Goal: Information Seeking & Learning: Find specific fact

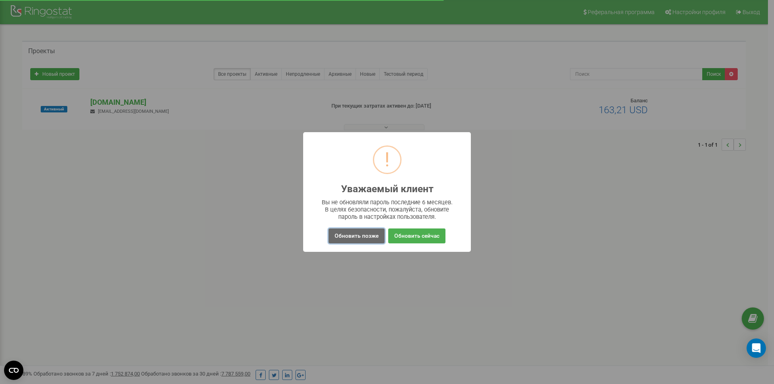
click at [348, 236] on button "Обновить позже" at bounding box center [357, 236] width 56 height 15
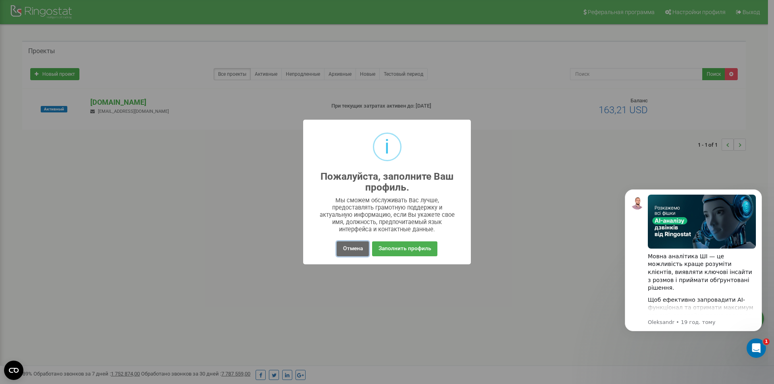
click at [360, 252] on button "Отмена" at bounding box center [353, 249] width 32 height 15
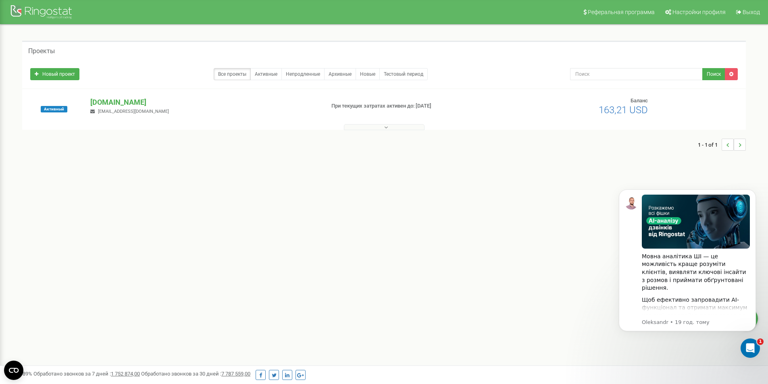
click at [373, 125] on button at bounding box center [384, 127] width 81 height 6
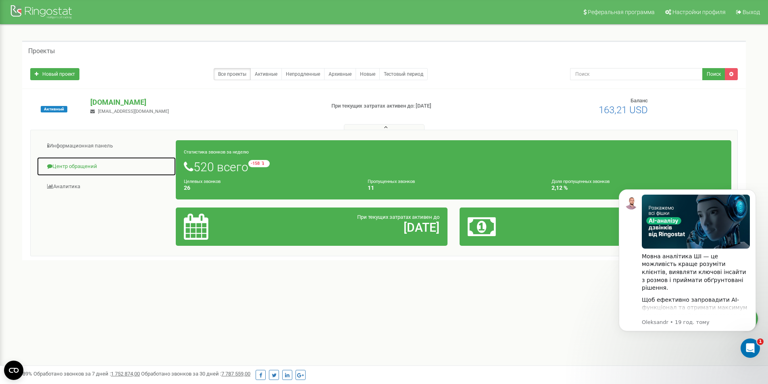
click at [78, 169] on link "Центр обращений" at bounding box center [107, 167] width 140 height 20
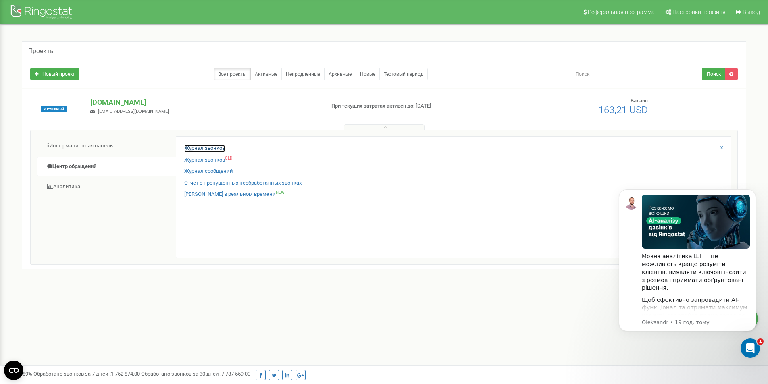
click at [204, 148] on link "Журнал звонков" at bounding box center [204, 149] width 41 height 8
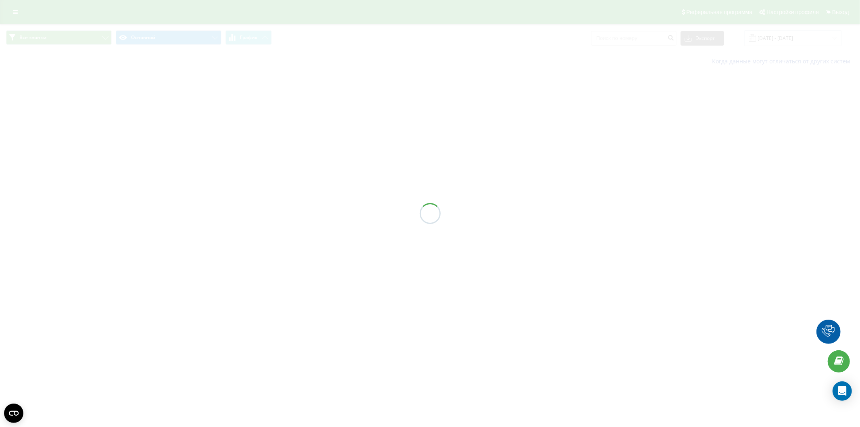
click at [641, 39] on div at bounding box center [430, 213] width 860 height 427
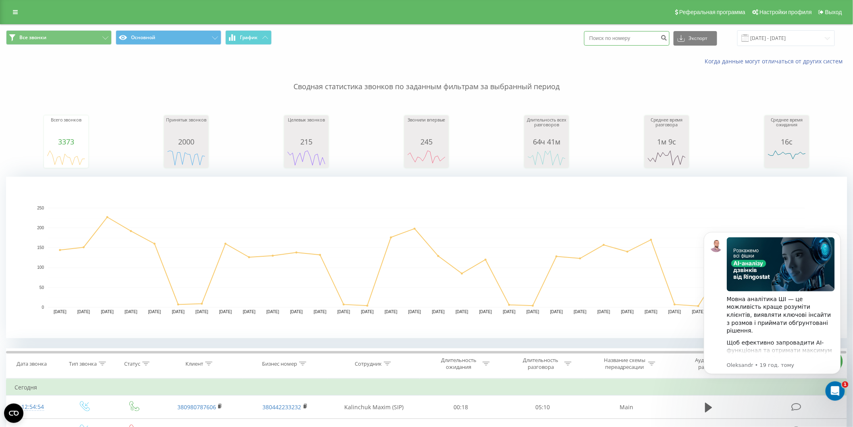
click at [641, 39] on input at bounding box center [626, 38] width 85 height 15
paste input "380980787606"
type input "380980787606"
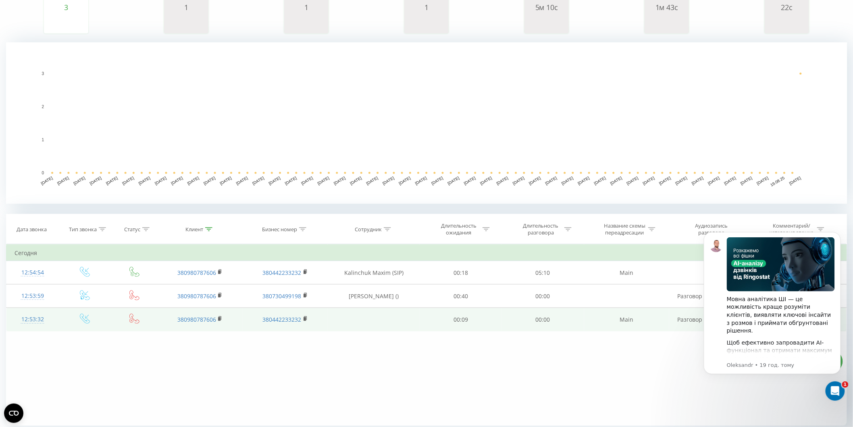
scroll to position [163, 0]
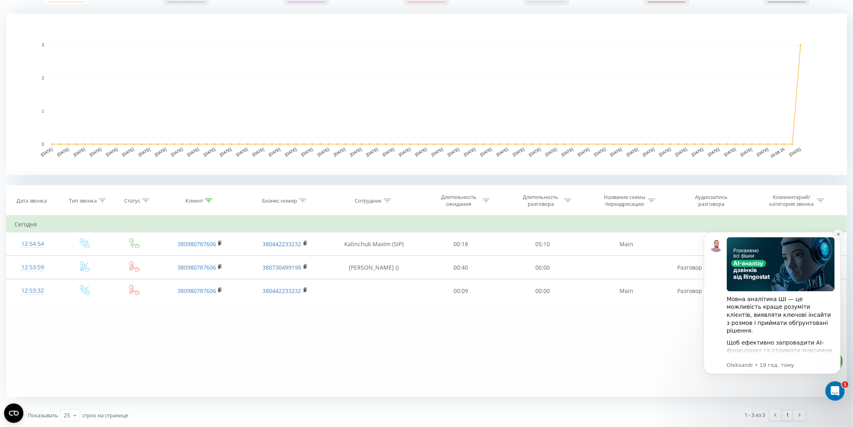
click at [838, 234] on icon "Dismiss notification" at bounding box center [838, 233] width 4 height 4
